Goal: Task Accomplishment & Management: Manage account settings

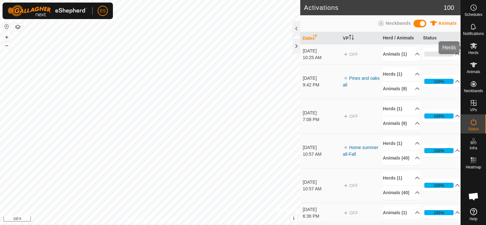
click at [473, 49] on icon at bounding box center [474, 46] width 8 height 8
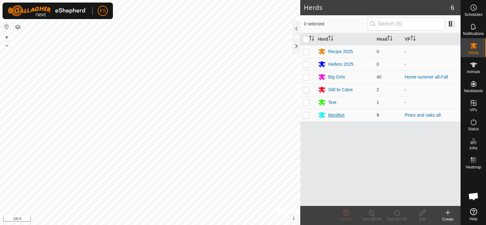
click at [336, 116] on div "Montfort" at bounding box center [336, 115] width 16 height 7
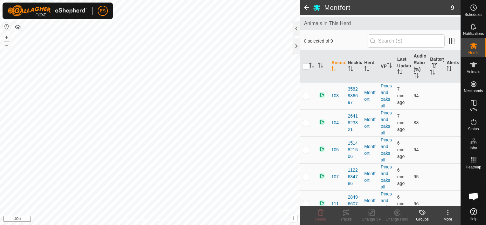
scroll to position [48, 0]
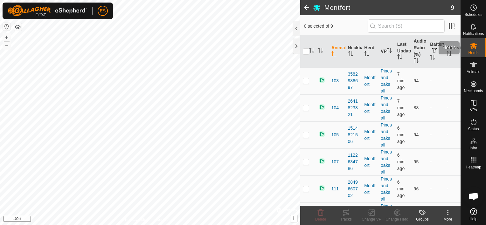
click at [475, 48] on icon at bounding box center [473, 46] width 7 height 6
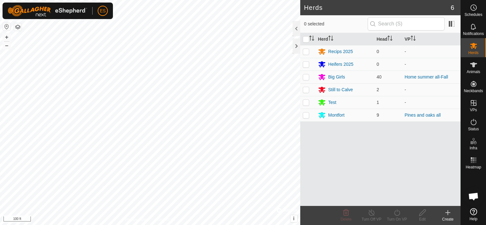
click at [450, 214] on icon at bounding box center [448, 213] width 8 height 8
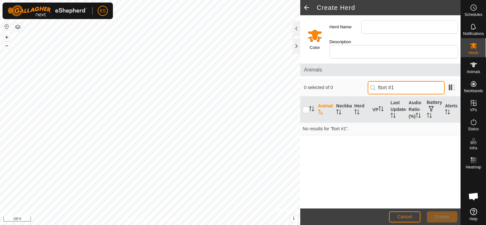
drag, startPoint x: 392, startPoint y: 80, endPoint x: 389, endPoint y: 81, distance: 4.0
click at [389, 81] on input "ftort #1" at bounding box center [406, 87] width 77 height 13
click at [392, 81] on input "ftort #1" at bounding box center [406, 87] width 77 height 13
click at [408, 81] on input "Montfort #1" at bounding box center [406, 87] width 77 height 13
type input "Montfort 1"
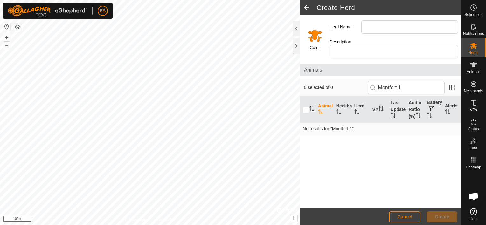
click at [363, 144] on div "Animal Neckband Herd VP Last Updated Audio Ratio (%) Battery Alerts No results …" at bounding box center [380, 153] width 160 height 112
click at [307, 7] on span at bounding box center [306, 7] width 13 height 15
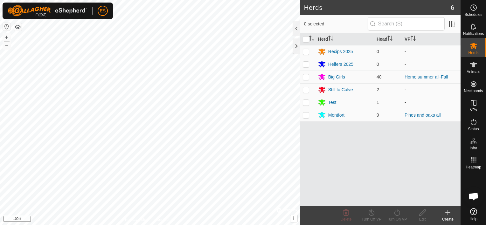
click at [446, 215] on icon at bounding box center [448, 213] width 8 height 8
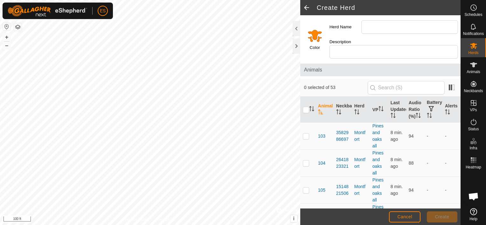
click at [305, 6] on span at bounding box center [306, 7] width 13 height 15
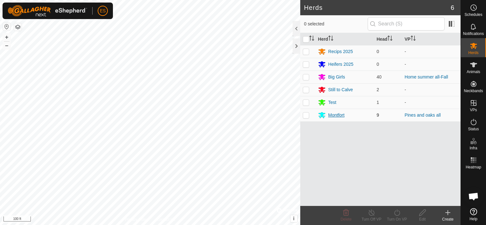
click at [335, 115] on div "Montfort" at bounding box center [336, 115] width 16 height 7
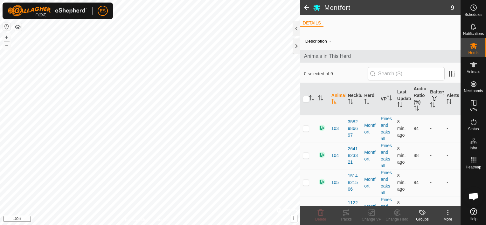
click at [448, 214] on icon at bounding box center [448, 213] width 8 height 8
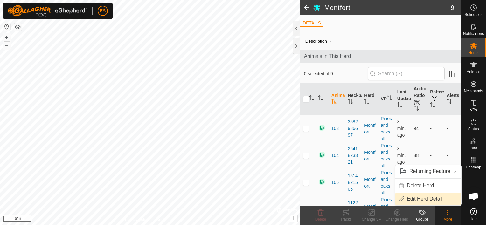
click at [435, 197] on link "Edit Herd Detail" at bounding box center [429, 199] width 66 height 13
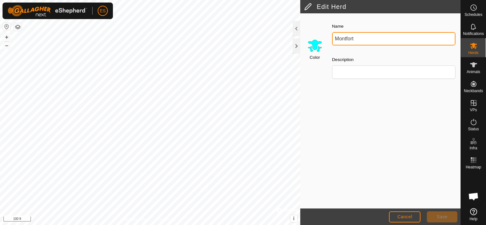
click at [361, 37] on input "Montfort" at bounding box center [393, 38] width 123 height 13
click at [359, 37] on input "Montfort #1" at bounding box center [393, 38] width 123 height 13
drag, startPoint x: 361, startPoint y: 39, endPoint x: 356, endPoint y: 38, distance: 4.6
click at [356, 38] on input "Montfort #1" at bounding box center [393, 38] width 123 height 13
type input "Montfort One"
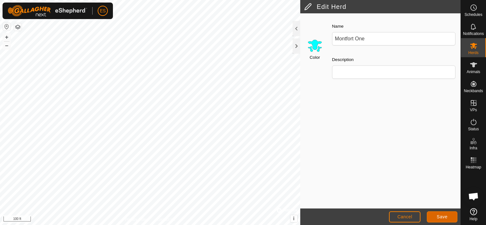
click at [452, 214] on button "Save" at bounding box center [442, 217] width 31 height 11
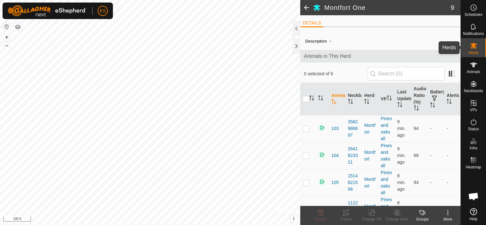
click at [471, 50] on es-mob-svg-icon at bounding box center [473, 46] width 11 height 10
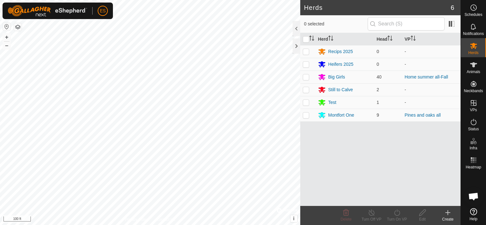
click at [449, 214] on icon at bounding box center [448, 213] width 8 height 8
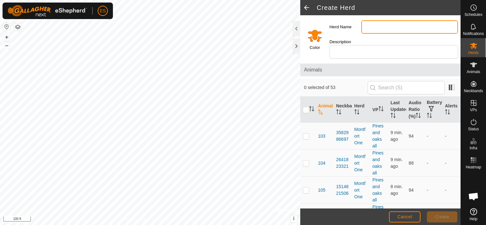
click at [372, 27] on input "Herd Name" at bounding box center [409, 26] width 97 height 13
type input "Montfort 2"
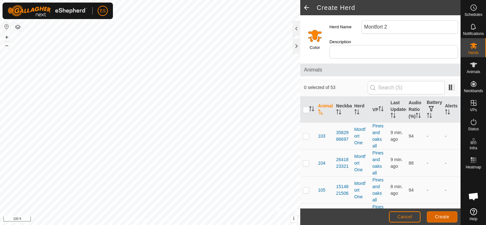
click at [448, 215] on span "Create" at bounding box center [442, 216] width 14 height 5
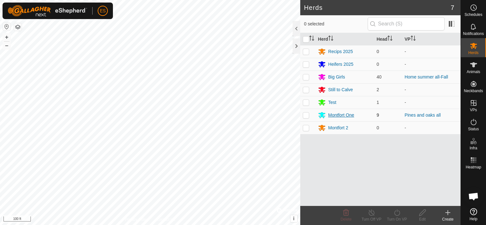
click at [336, 112] on div "Montfort One" at bounding box center [341, 115] width 26 height 7
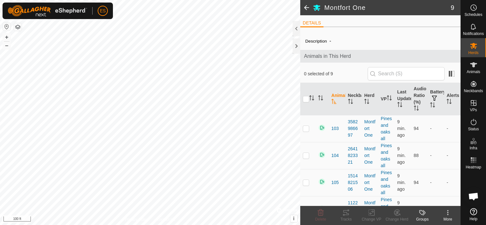
click at [306, 8] on span at bounding box center [306, 7] width 13 height 15
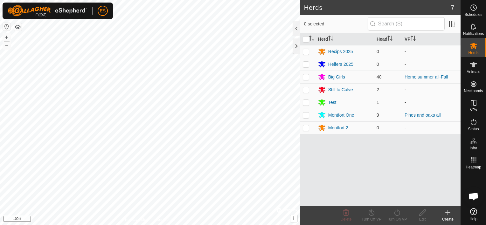
click at [345, 114] on div "Montfort One" at bounding box center [341, 115] width 26 height 7
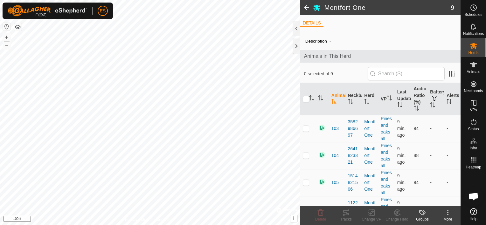
click at [448, 213] on icon at bounding box center [448, 213] width 8 height 8
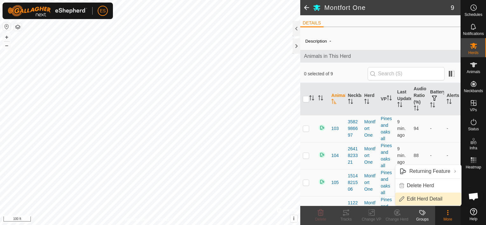
click at [430, 200] on link "Edit Herd Detail" at bounding box center [429, 199] width 66 height 13
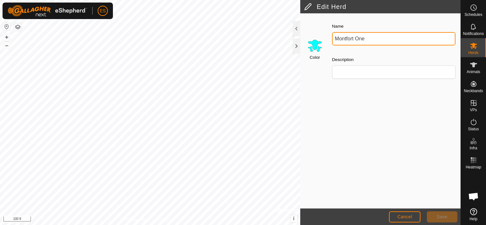
click at [366, 37] on input "Montfort One" at bounding box center [393, 38] width 123 height 13
type input "Montfort 1"
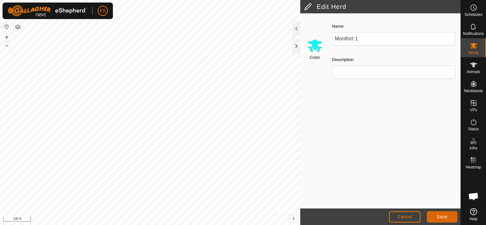
click at [443, 217] on span "Save" at bounding box center [442, 216] width 11 height 5
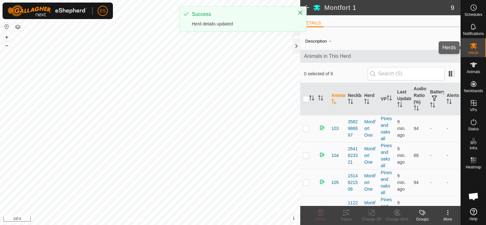
click at [474, 50] on es-mob-svg-icon at bounding box center [473, 46] width 11 height 10
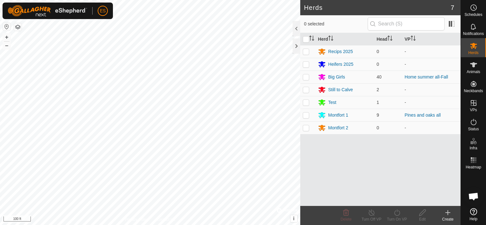
click at [447, 215] on icon at bounding box center [448, 213] width 8 height 8
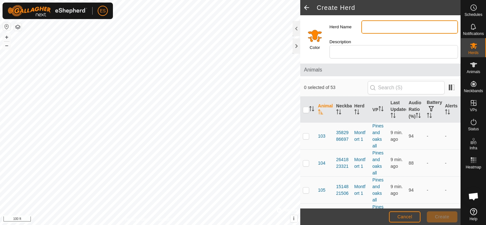
click at [369, 27] on input "Herd Name" at bounding box center [409, 26] width 97 height 13
click at [376, 25] on input "[PERSON_NAME] 3" at bounding box center [409, 26] width 97 height 13
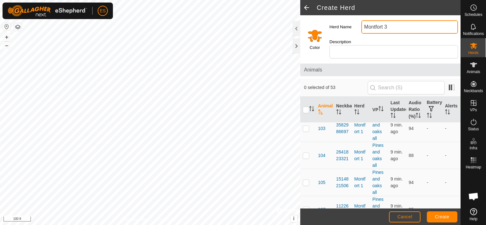
type input "Montfort 3"
click at [439, 217] on span "Create" at bounding box center [442, 216] width 14 height 5
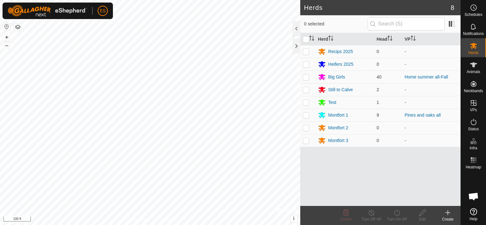
click at [448, 216] on icon at bounding box center [448, 213] width 8 height 8
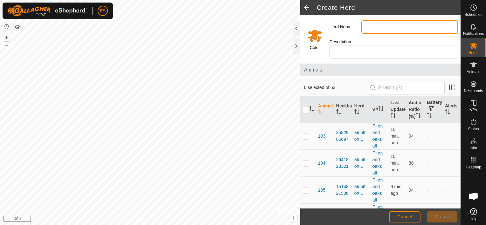
click at [366, 25] on input "Herd Name" at bounding box center [409, 26] width 97 height 13
type input "Montfort 4"
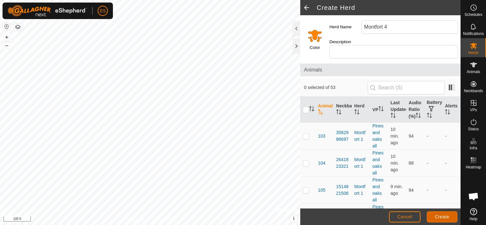
click at [441, 215] on span "Create" at bounding box center [442, 216] width 14 height 5
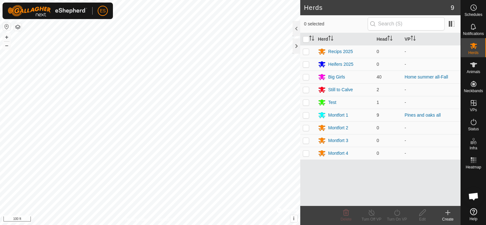
click at [448, 211] on icon at bounding box center [448, 213] width 0 height 4
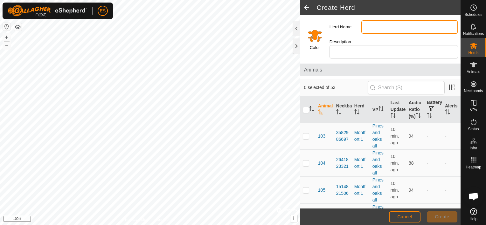
click at [368, 24] on input "Herd Name" at bounding box center [409, 26] width 97 height 13
type input "Montfort 5"
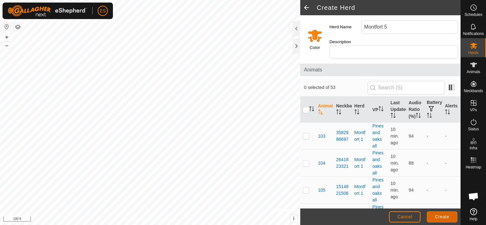
click at [437, 216] on span "Create" at bounding box center [442, 216] width 14 height 5
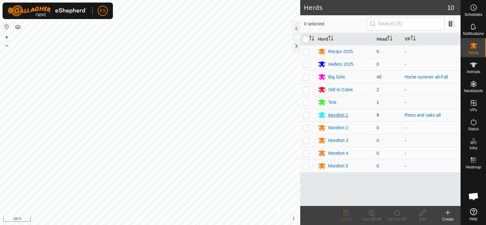
click at [339, 113] on div "Montfort 1" at bounding box center [338, 115] width 20 height 7
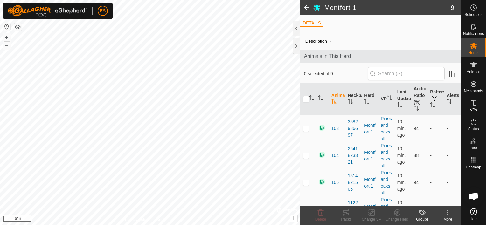
click at [452, 216] on icon at bounding box center [448, 213] width 8 height 8
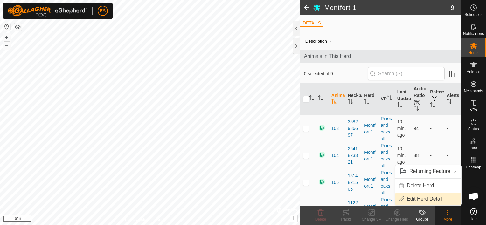
click at [434, 195] on link "Edit Herd Detail" at bounding box center [429, 199] width 66 height 13
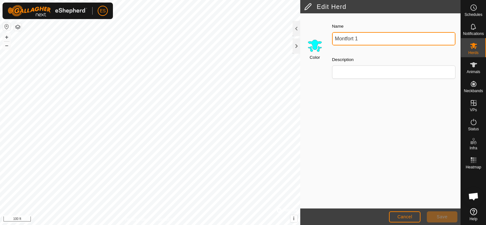
click at [364, 38] on input "Montfort 1" at bounding box center [393, 38] width 123 height 13
type input "Montfort All"
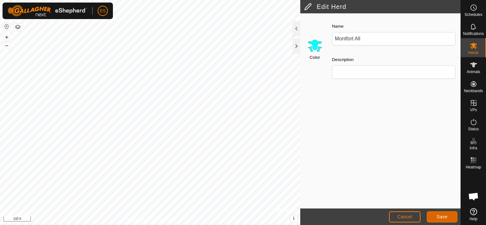
click at [448, 218] on button "Save" at bounding box center [442, 217] width 31 height 11
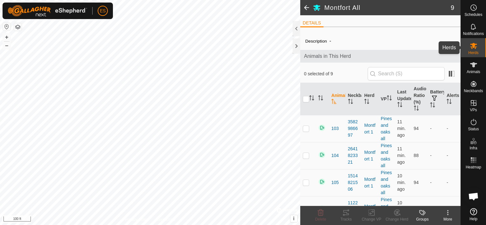
click at [473, 52] on span "Herds" at bounding box center [473, 53] width 10 height 4
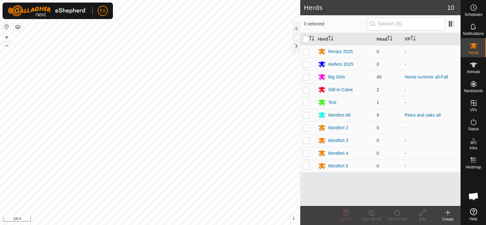
click at [447, 214] on icon at bounding box center [448, 213] width 8 height 8
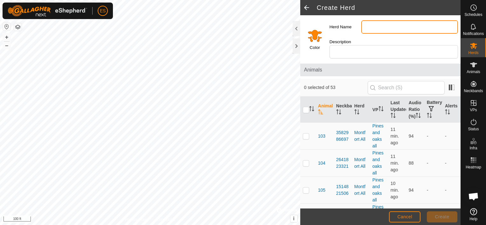
click at [373, 29] on input "Herd Name" at bounding box center [409, 26] width 97 height 13
type input "Montfort 1"
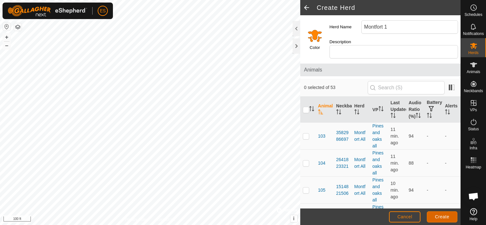
click at [444, 215] on span "Create" at bounding box center [442, 216] width 14 height 5
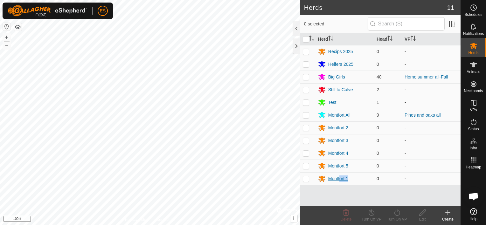
drag, startPoint x: 340, startPoint y: 178, endPoint x: 350, endPoint y: 181, distance: 10.8
click at [350, 181] on div "Montfort 1" at bounding box center [344, 179] width 53 height 8
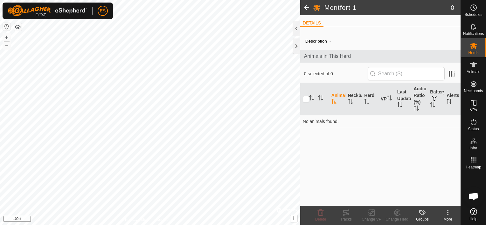
click at [305, 5] on span at bounding box center [306, 7] width 13 height 15
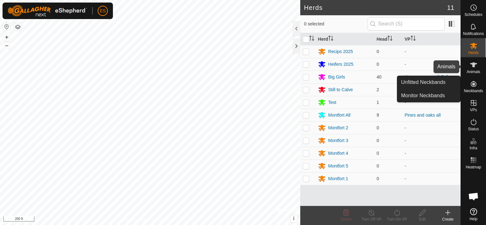
click at [473, 70] on span "Animals" at bounding box center [474, 72] width 14 height 4
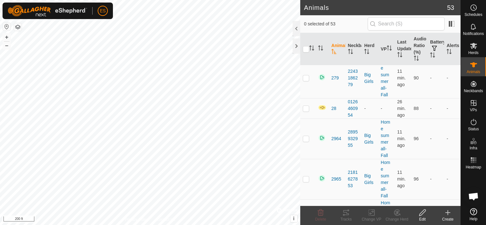
scroll to position [461, 0]
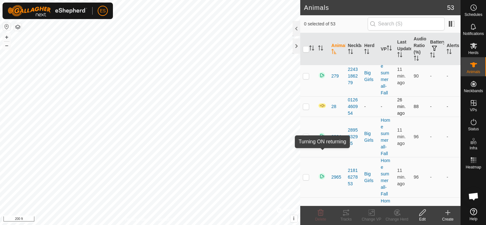
click at [322, 109] on img at bounding box center [322, 105] width 8 height 5
click at [321, 109] on img at bounding box center [322, 105] width 8 height 5
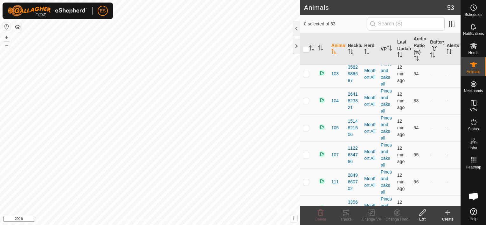
scroll to position [0, 0]
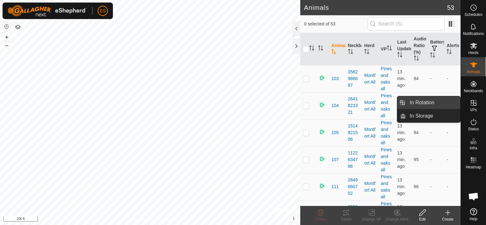
click at [445, 103] on link "In Rotation" at bounding box center [433, 102] width 54 height 13
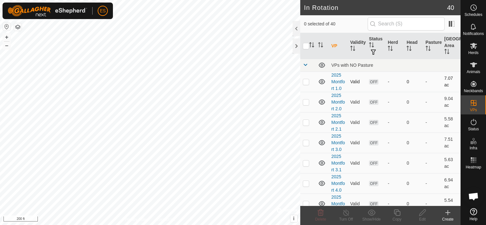
click at [307, 81] on p-checkbox at bounding box center [306, 81] width 6 height 5
click at [306, 80] on p-checkbox at bounding box center [306, 81] width 6 height 5
checkbox input "false"
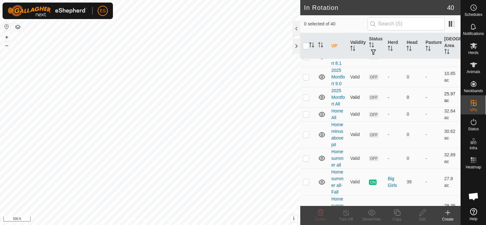
scroll to position [270, 0]
click at [306, 95] on p-checkbox at bounding box center [306, 96] width 6 height 5
checkbox input "false"
